Goal: Task Accomplishment & Management: Use online tool/utility

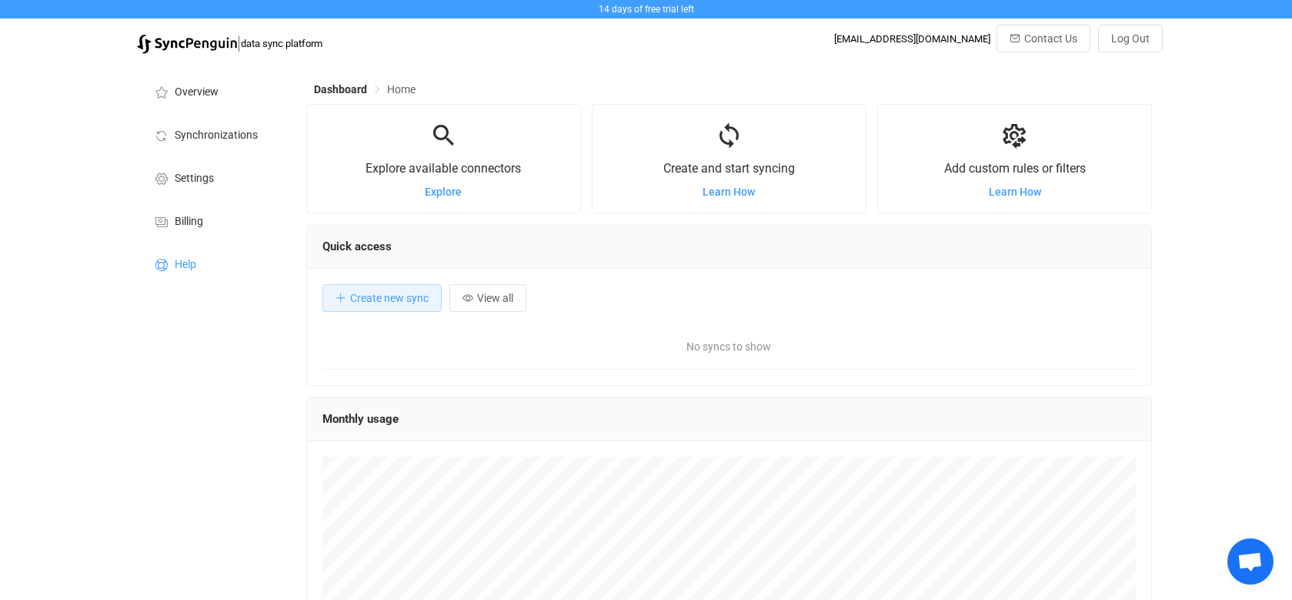
scroll to position [299, 846]
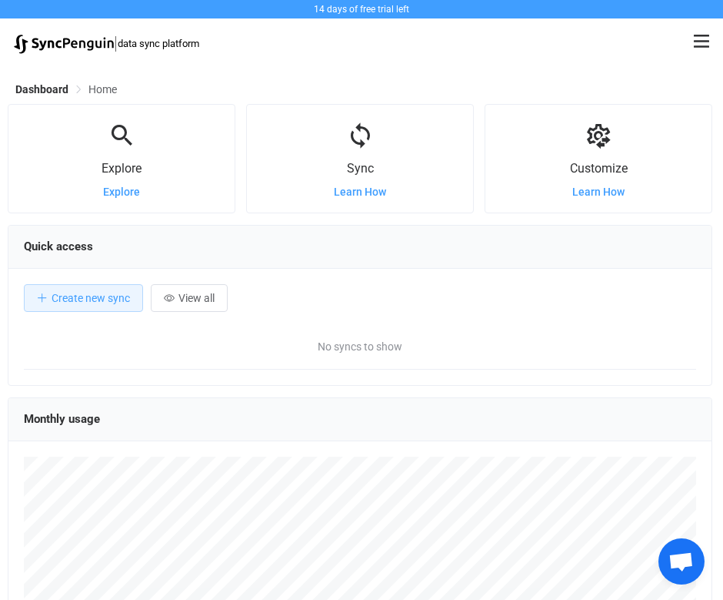
scroll to position [235, 0]
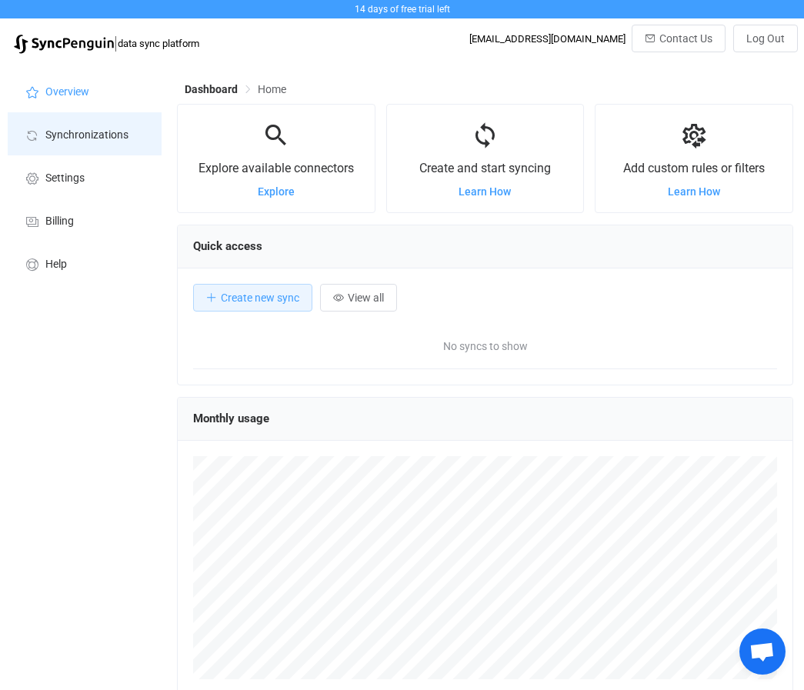
click at [89, 134] on span "Synchronizations" at bounding box center [86, 135] width 83 height 12
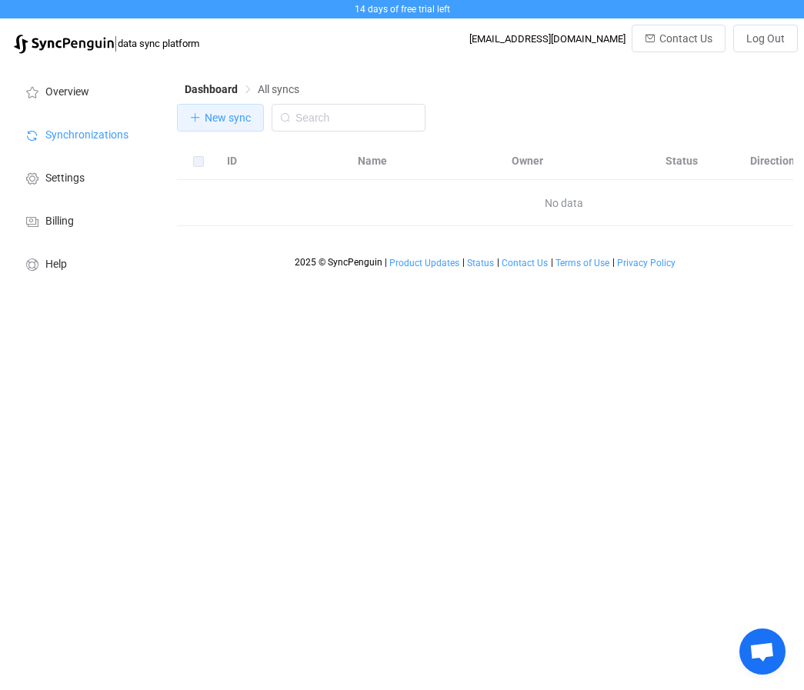
click at [223, 117] on span "New sync" at bounding box center [228, 118] width 46 height 12
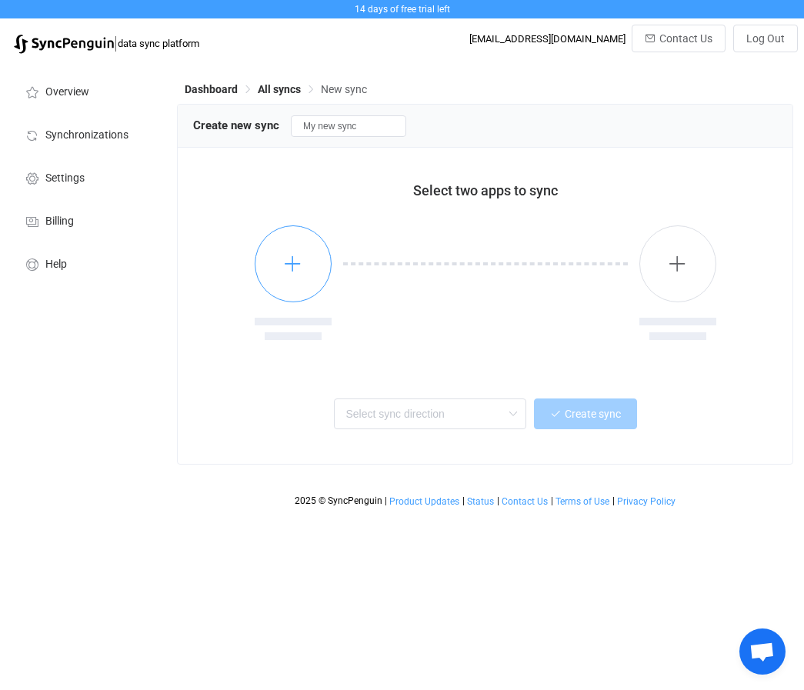
click at [318, 259] on button "button" at bounding box center [293, 263] width 77 height 77
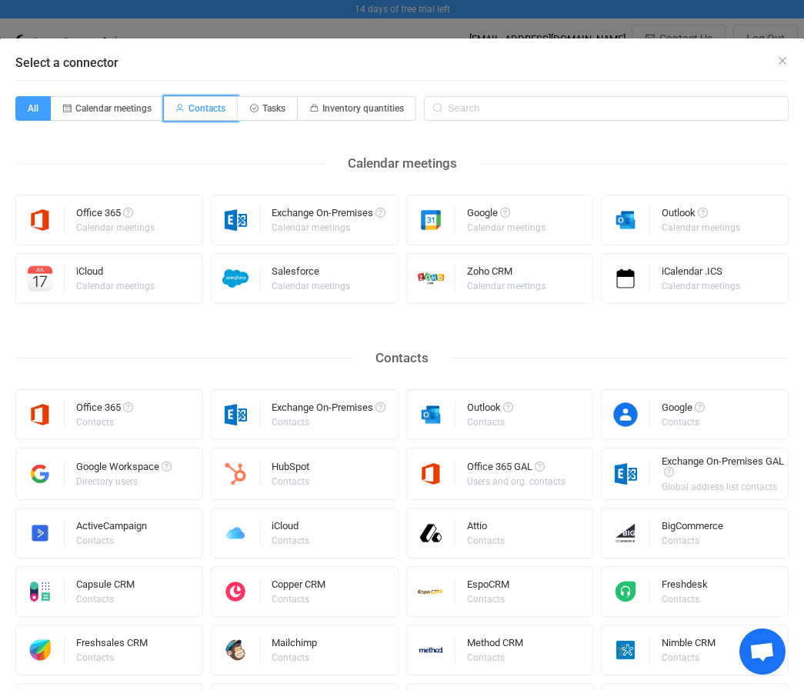
click at [213, 110] on span "Contacts" at bounding box center [207, 108] width 37 height 11
click at [178, 109] on input "Contacts" at bounding box center [173, 104] width 10 height 10
radio input "true"
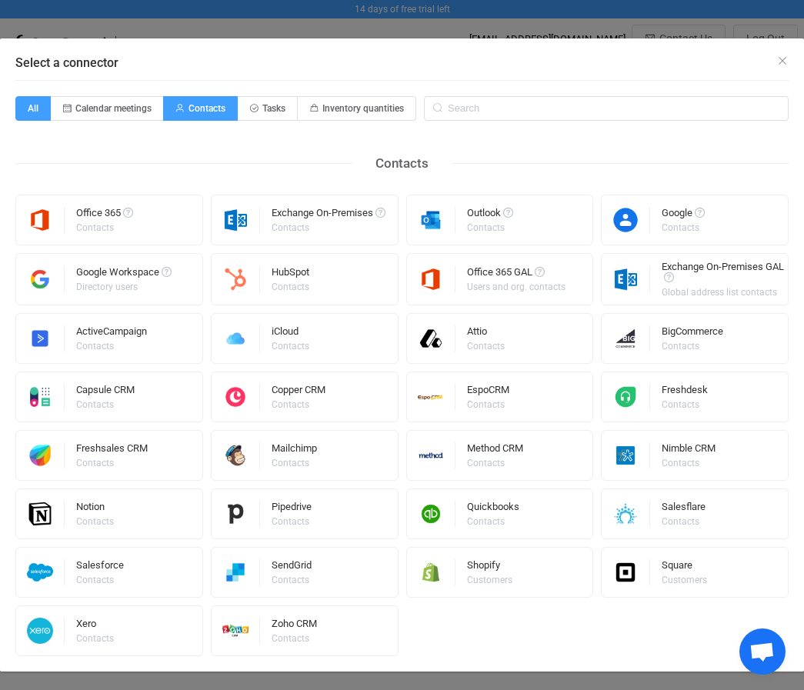
radio input "false"
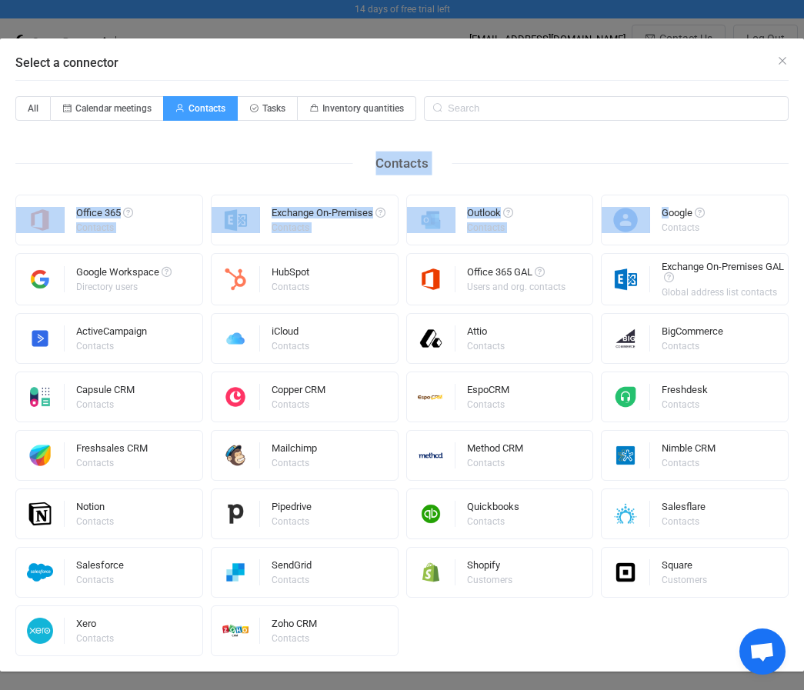
drag, startPoint x: 663, startPoint y: 219, endPoint x: 643, endPoint y: 125, distance: 96.9
click at [643, 125] on div "All Calendar meetings Contacts Tasks Inventory quantities Contacts Office 365 C…" at bounding box center [401, 376] width 773 height 560
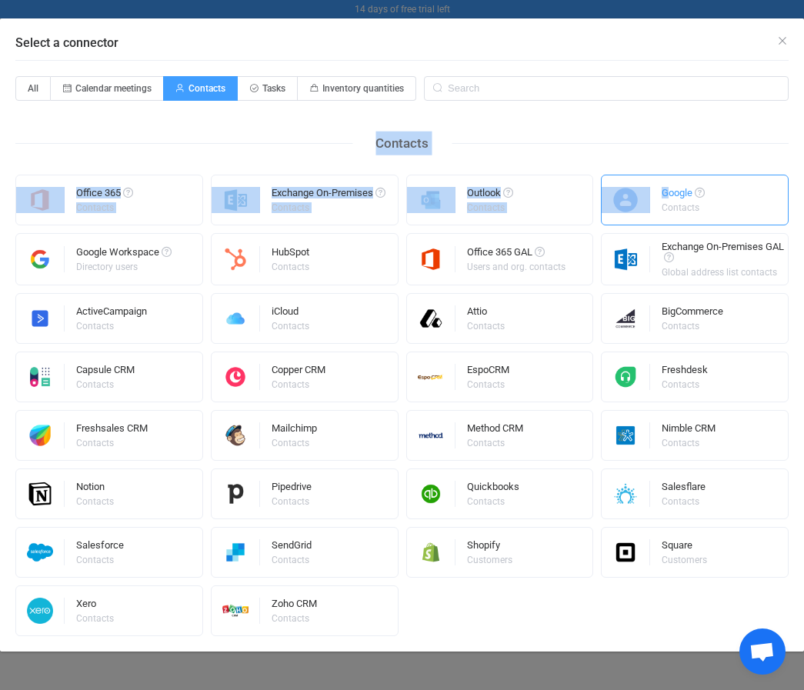
click at [621, 187] on img "Select a connector" at bounding box center [626, 200] width 48 height 26
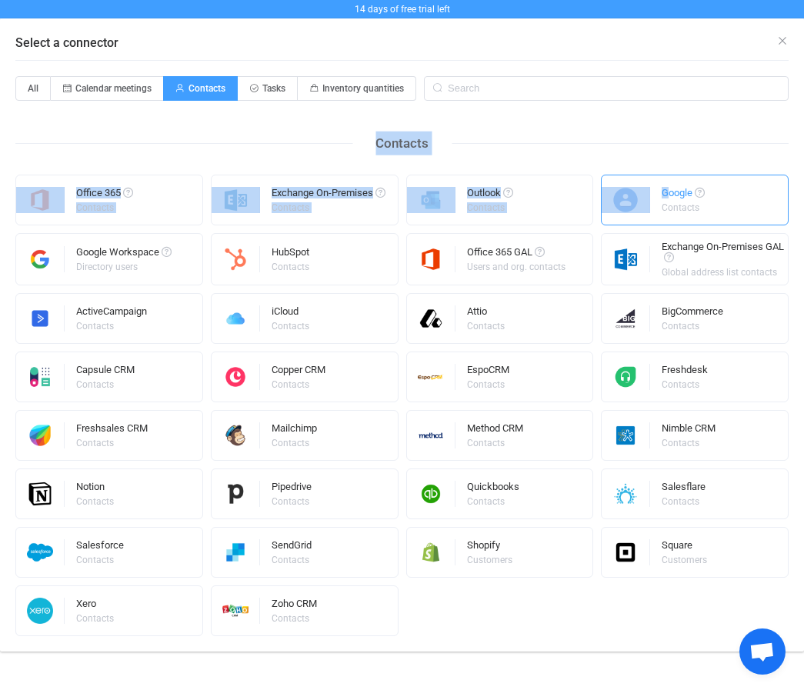
click at [621, 187] on img "Select a connector" at bounding box center [626, 200] width 48 height 26
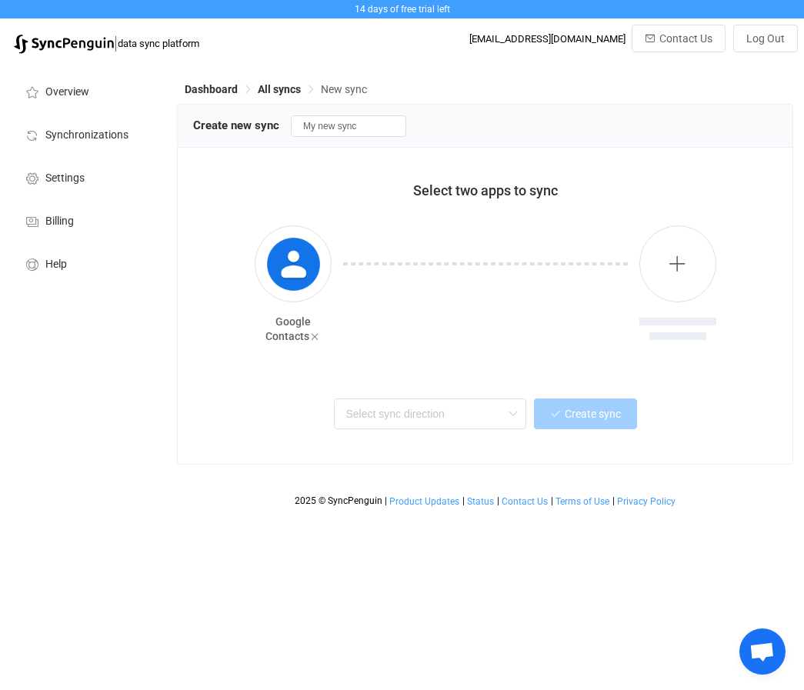
click at [693, 227] on div "Google Contacts" at bounding box center [485, 285] width 584 height 158
click at [679, 267] on icon "button" at bounding box center [677, 263] width 19 height 19
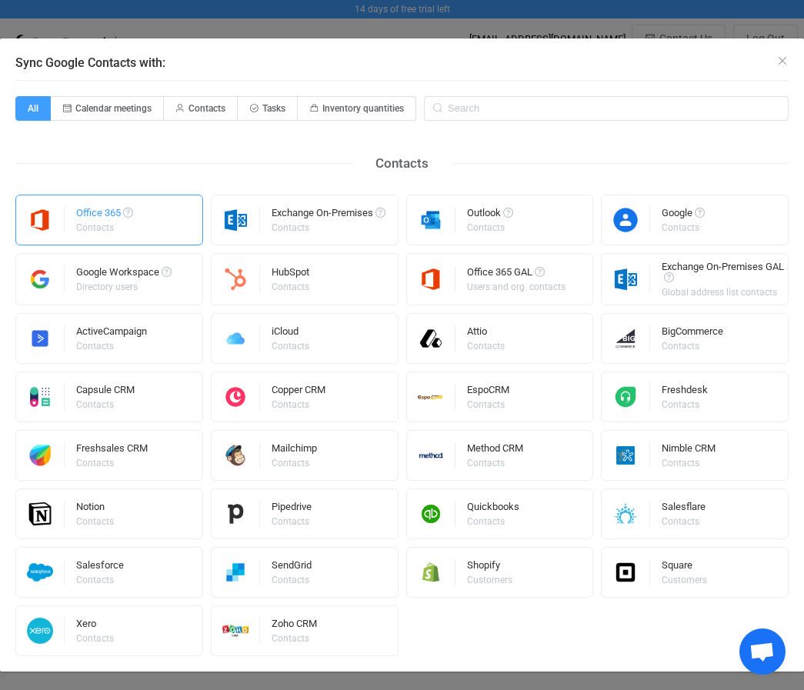
click at [90, 217] on div "Office 365" at bounding box center [104, 215] width 57 height 15
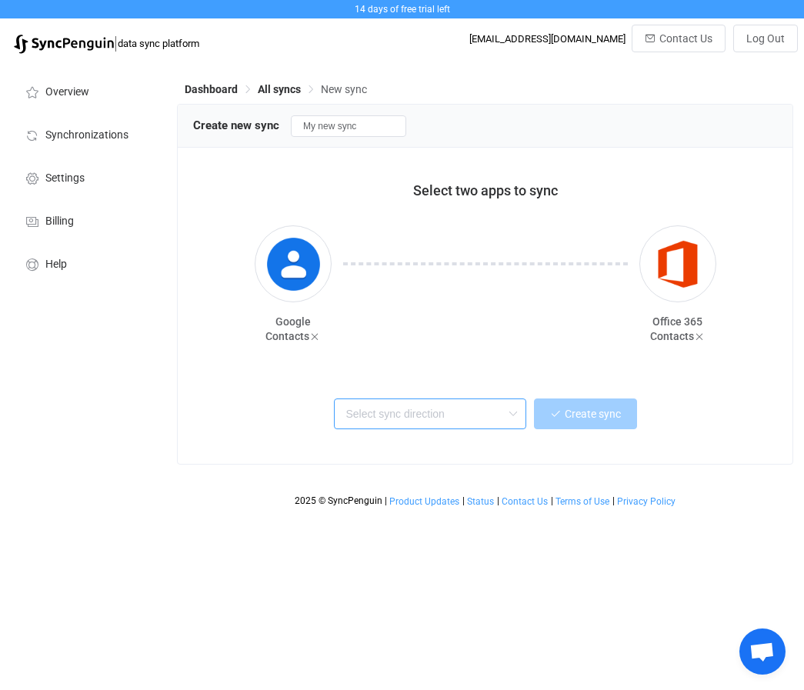
click at [438, 416] on input "text" at bounding box center [430, 414] width 192 height 31
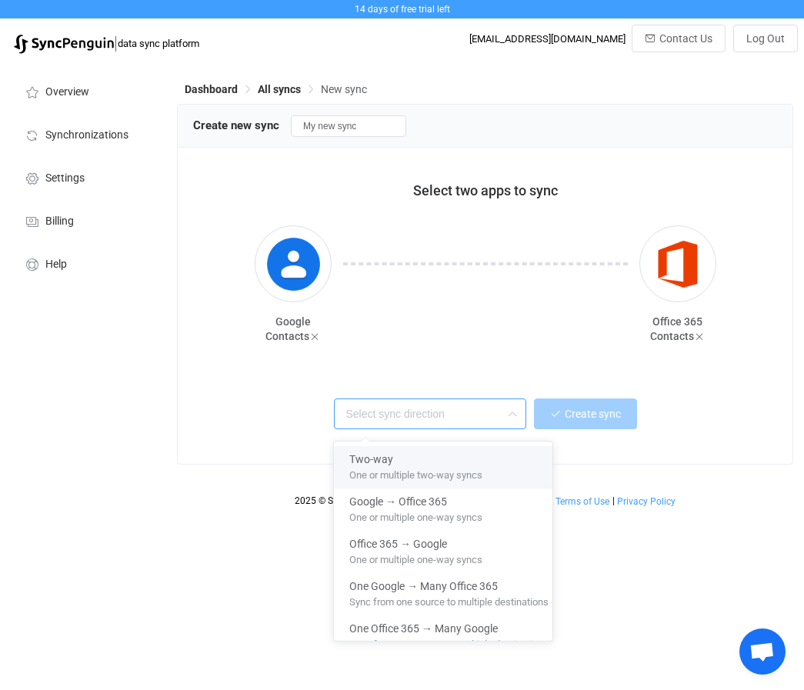
click at [394, 418] on input "text" at bounding box center [430, 414] width 192 height 31
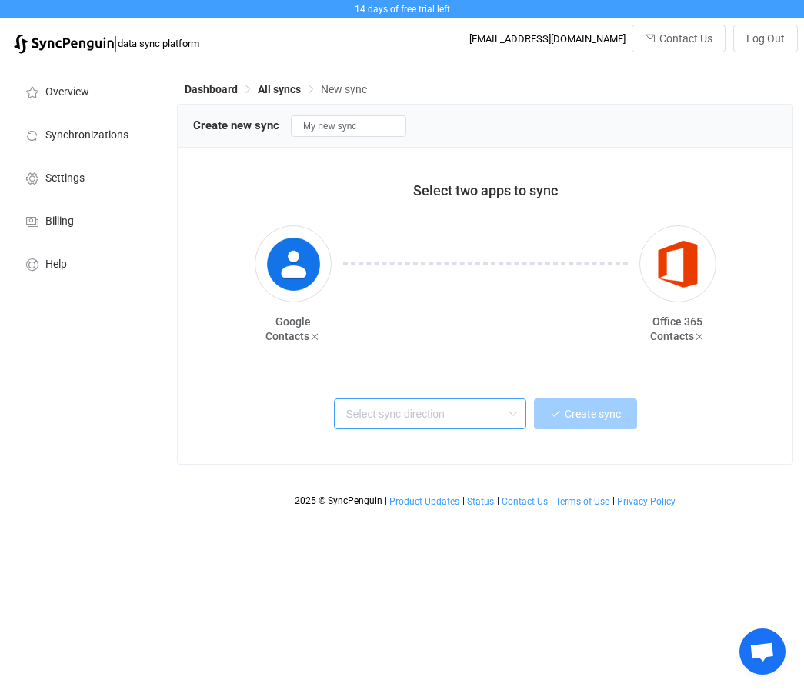
click at [394, 418] on input "text" at bounding box center [430, 414] width 192 height 31
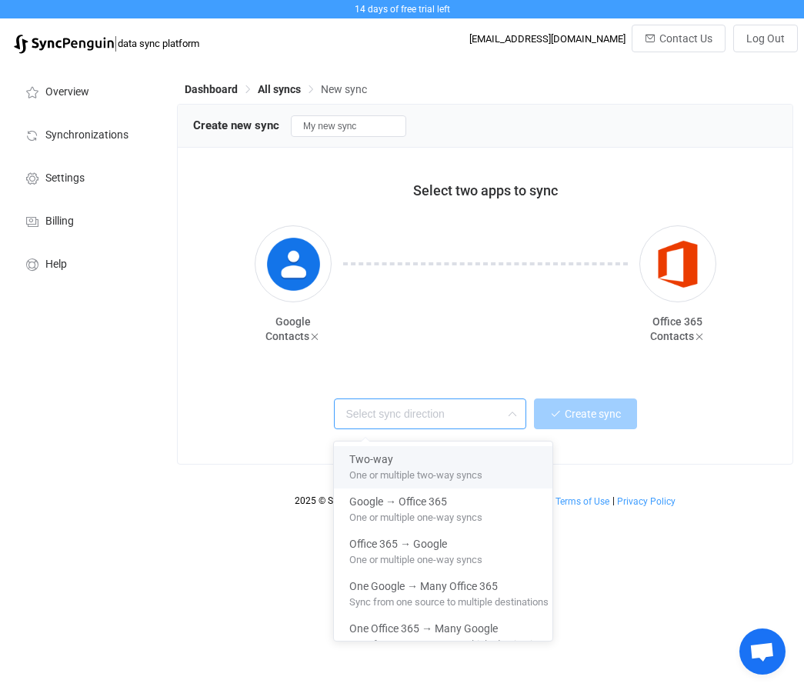
click at [439, 413] on input "text" at bounding box center [430, 414] width 192 height 31
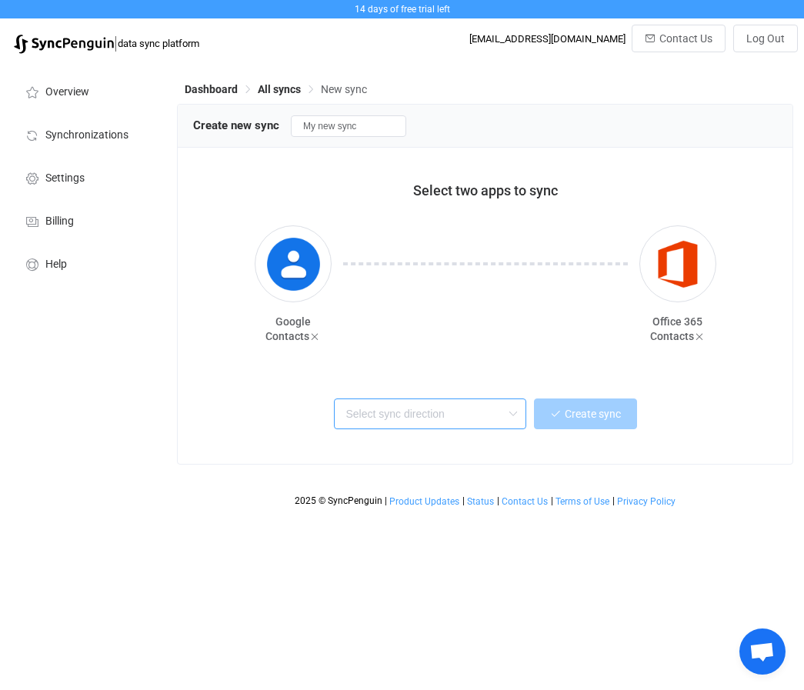
click at [439, 413] on input "text" at bounding box center [430, 414] width 192 height 31
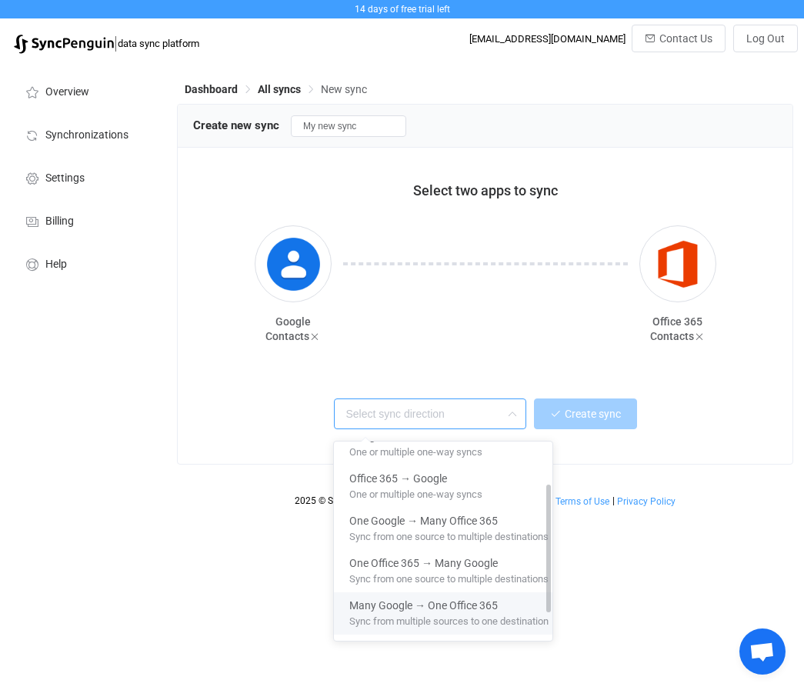
scroll to position [65, 0]
drag, startPoint x: 582, startPoint y: 563, endPoint x: 580, endPoint y: 605, distance: 41.6
click at [551, 590] on div at bounding box center [548, 549] width 5 height 128
click at [383, 590] on span "Many Google → One Office 365" at bounding box center [423, 604] width 149 height 18
type input "Many Google → One Office 365"
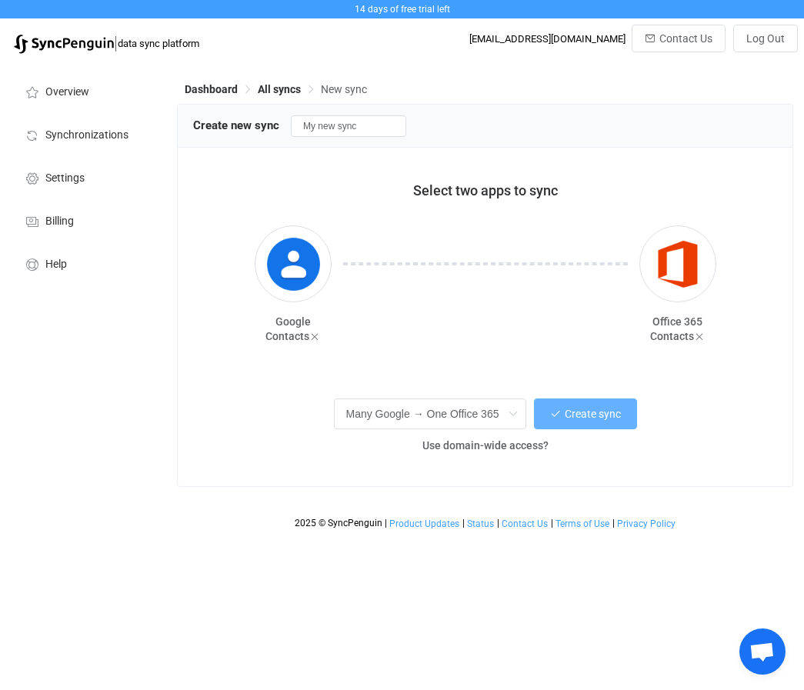
click at [555, 419] on icon "button" at bounding box center [555, 414] width 11 height 11
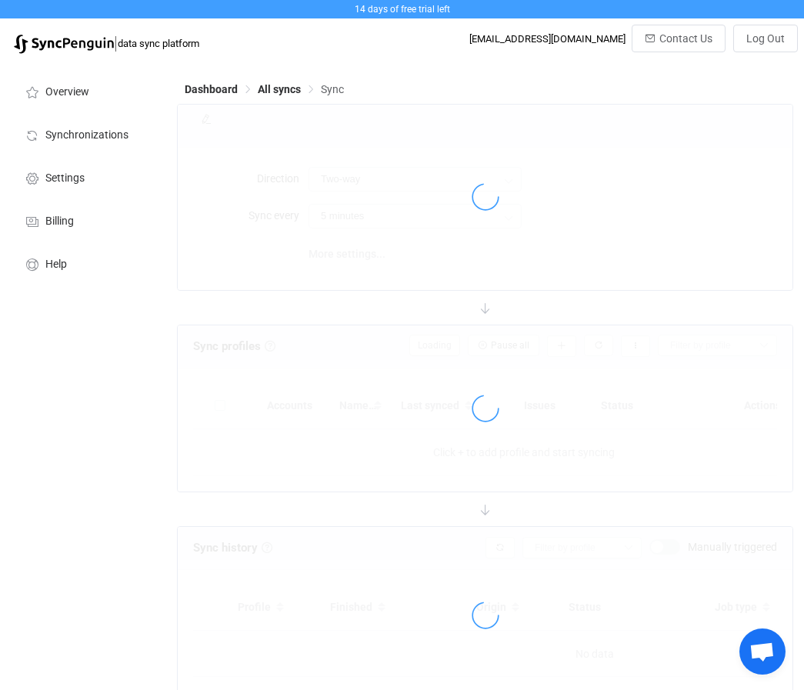
type input "Google → Office 365 (many to one)"
type input "10 minutes"
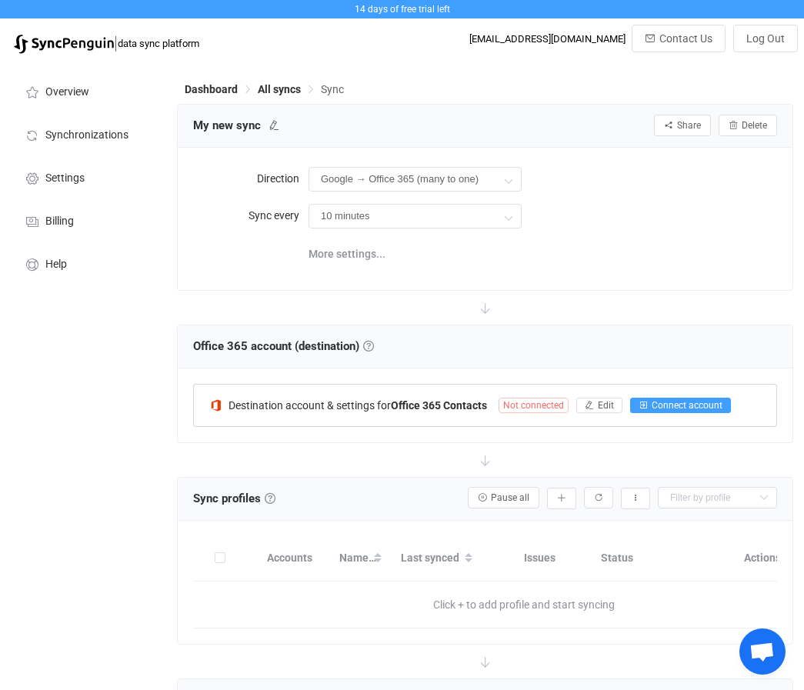
click at [697, 401] on span "Connect account" at bounding box center [687, 405] width 71 height 11
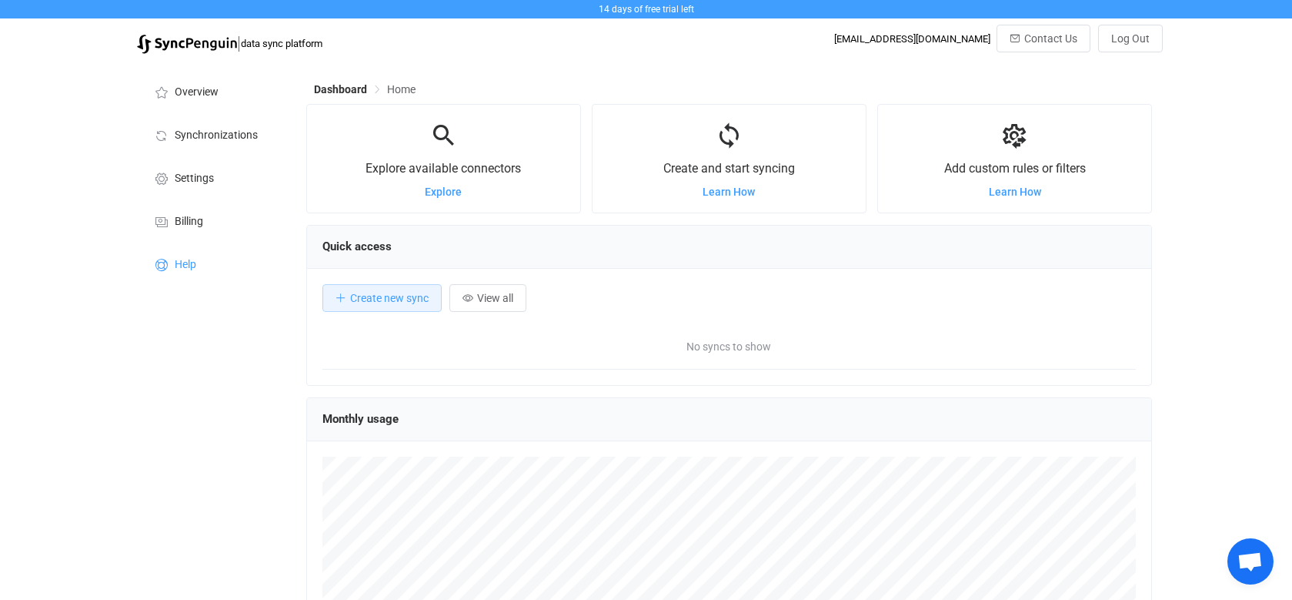
scroll to position [299, 846]
